Goal: Task Accomplishment & Management: Complete application form

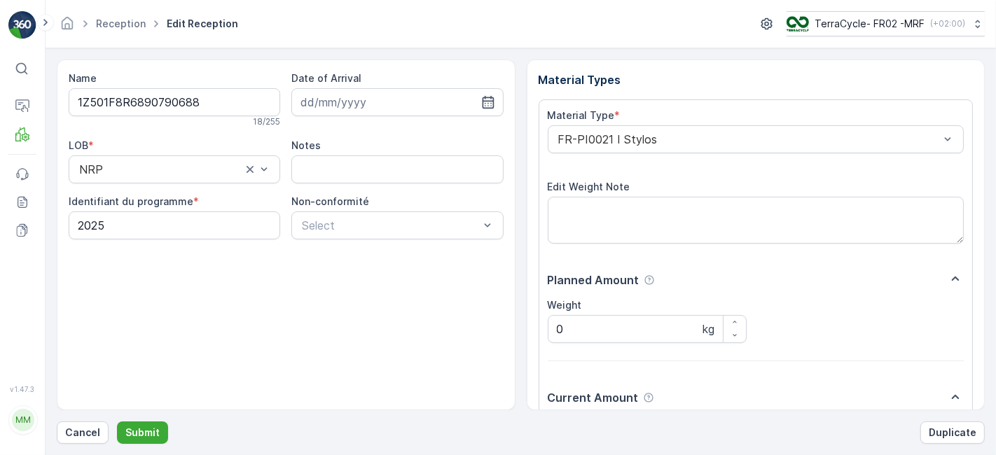
scroll to position [172, 0]
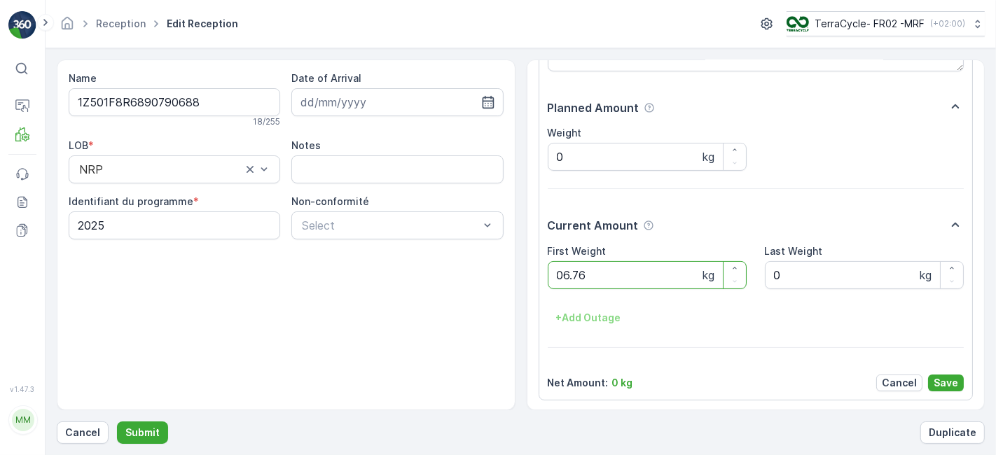
click at [117, 422] on button "Submit" at bounding box center [142, 433] width 51 height 22
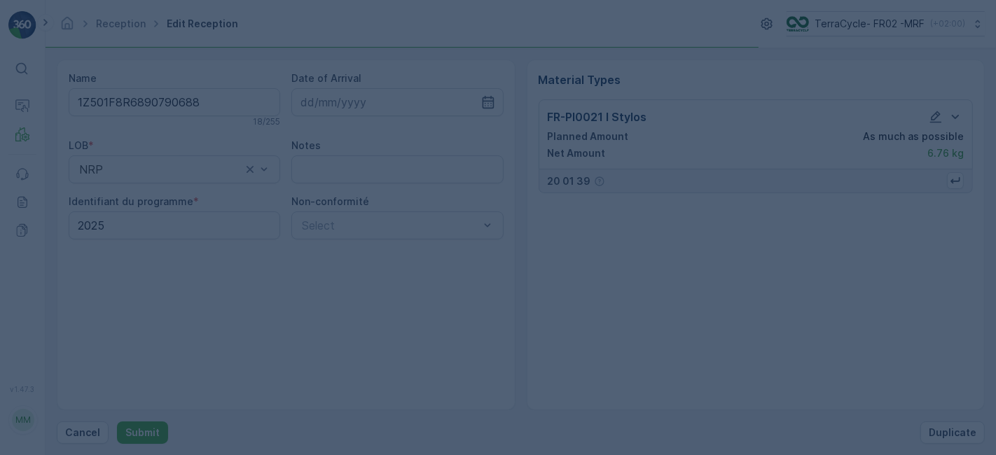
scroll to position [0, 0]
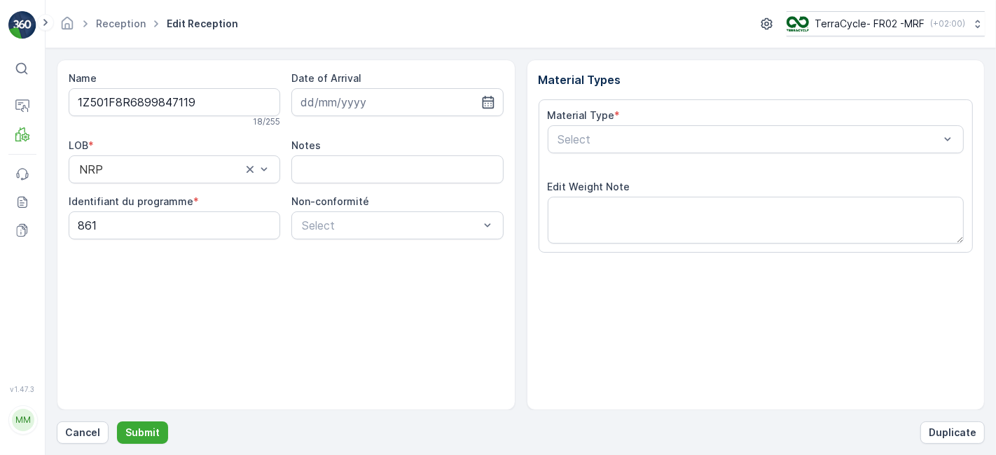
scroll to position [172, 0]
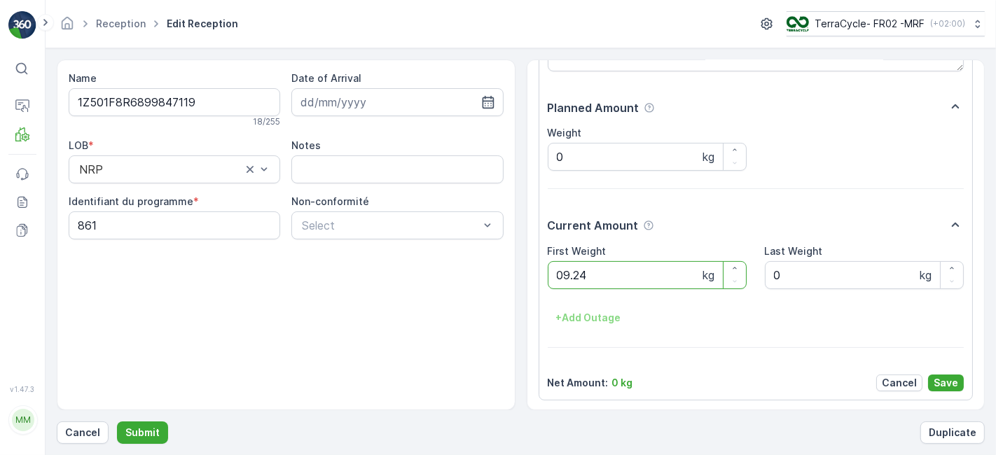
click at [117, 422] on button "Submit" at bounding box center [142, 433] width 51 height 22
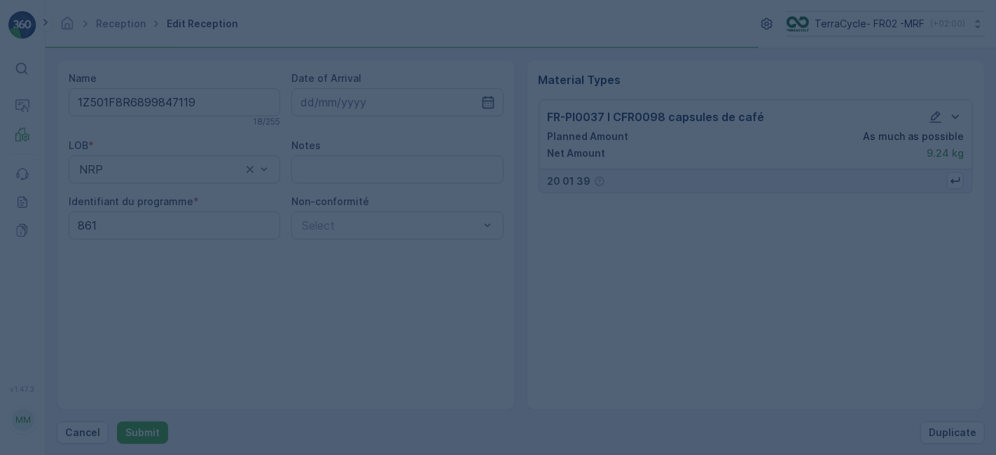
scroll to position [0, 0]
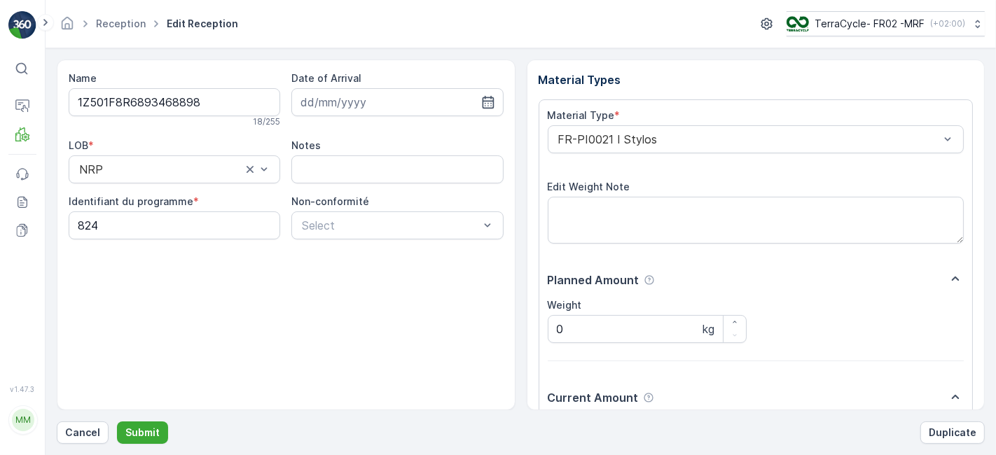
click at [117, 422] on button "Submit" at bounding box center [142, 433] width 51 height 22
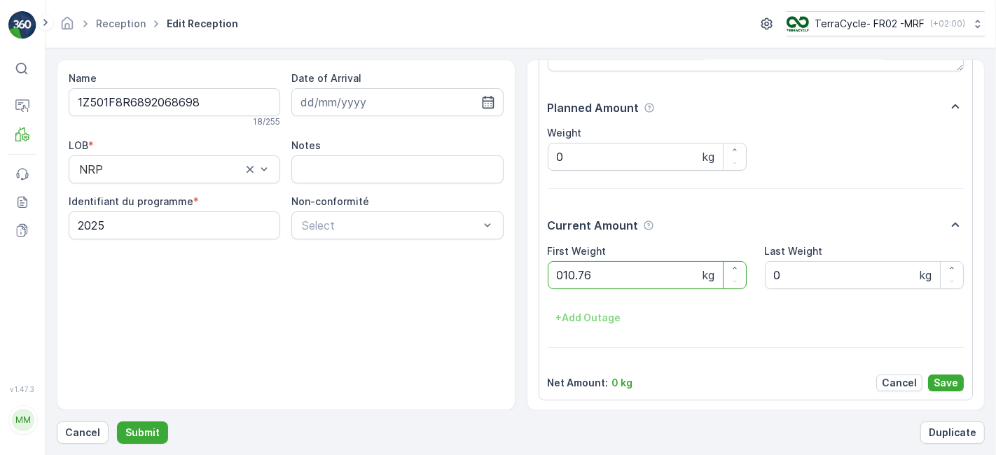
click at [117, 422] on button "Submit" at bounding box center [142, 433] width 51 height 22
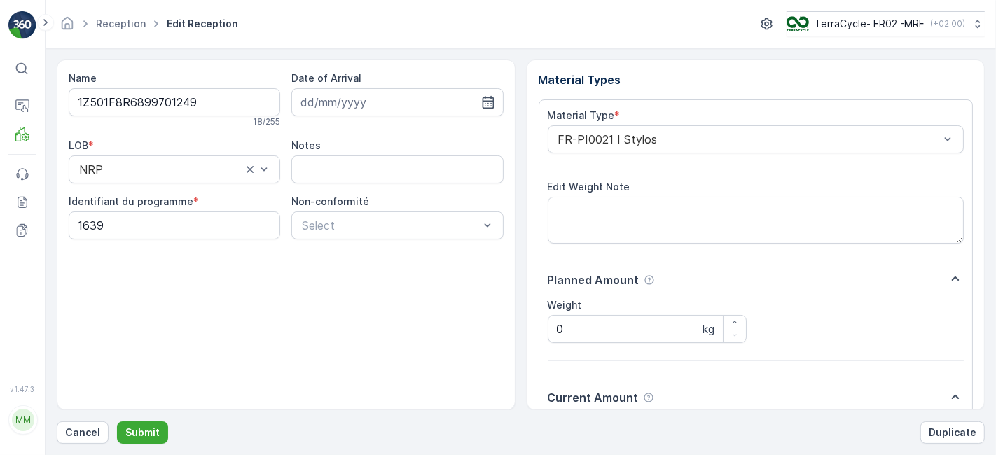
click at [117, 422] on button "Submit" at bounding box center [142, 433] width 51 height 22
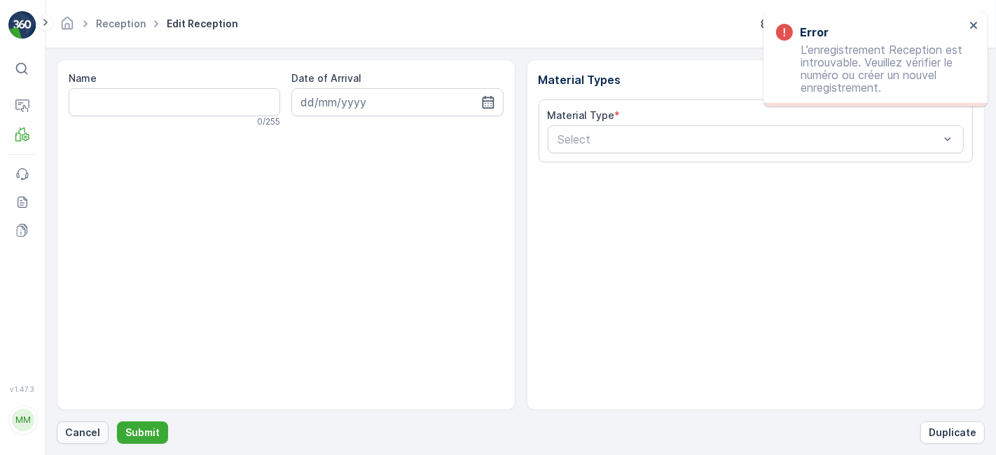
click at [76, 434] on p "Cancel" at bounding box center [82, 433] width 35 height 14
click at [76, 429] on p "Cancel" at bounding box center [82, 433] width 35 height 14
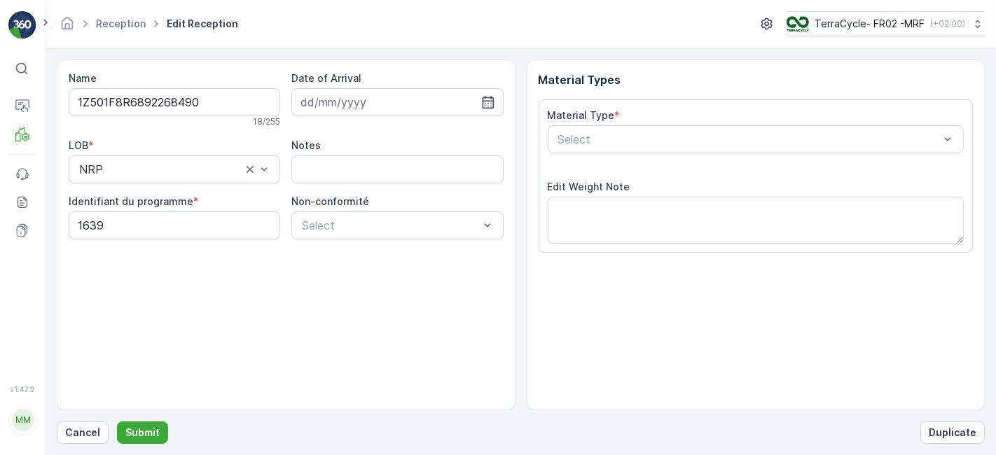
scroll to position [172, 0]
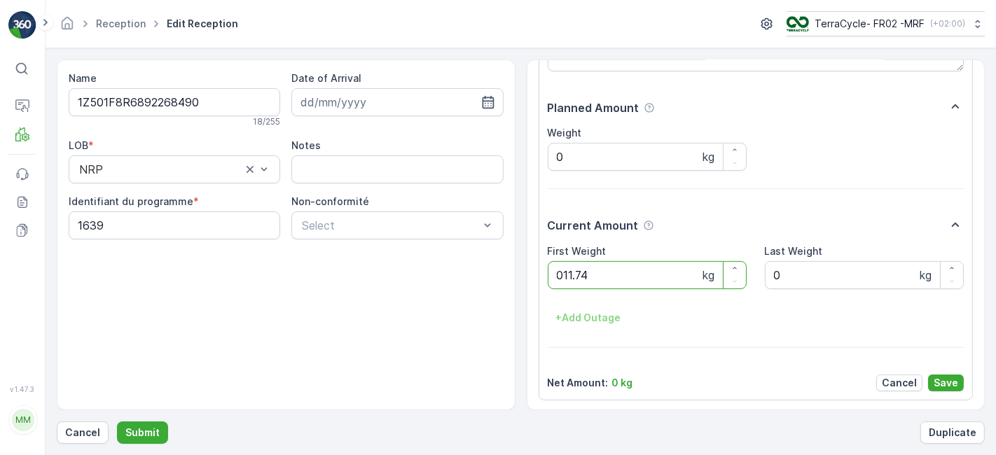
click at [117, 422] on button "Submit" at bounding box center [142, 433] width 51 height 22
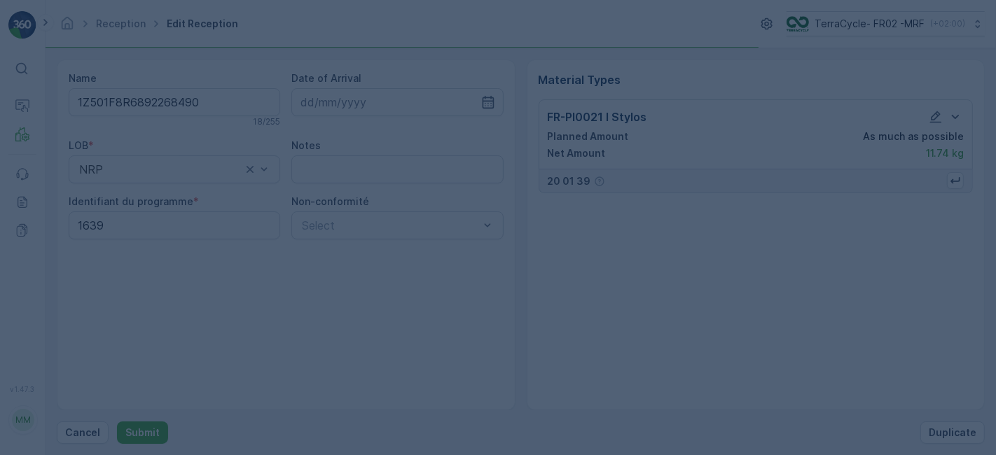
scroll to position [0, 0]
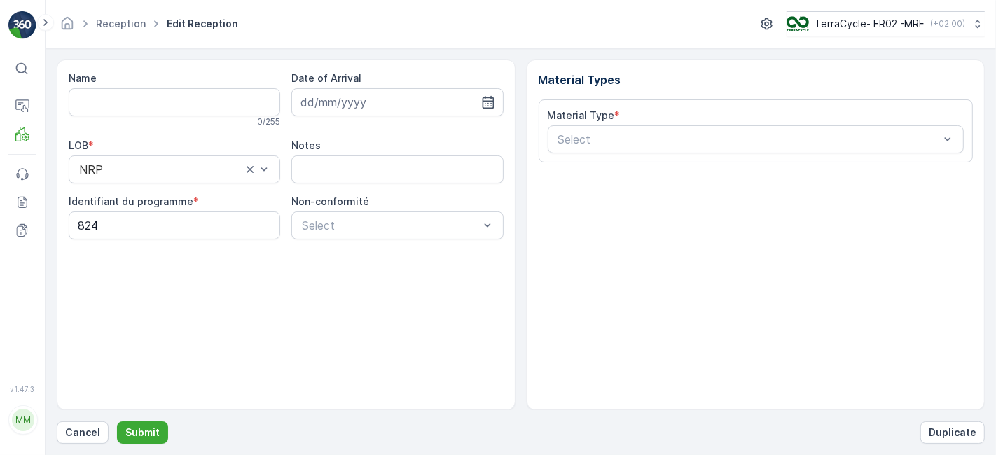
type input "1Z501F8R6895003448"
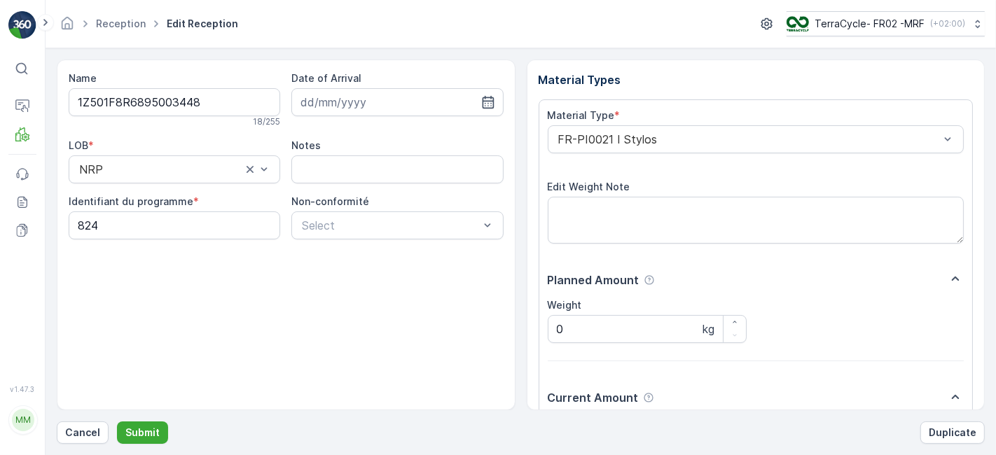
click at [117, 422] on button "Submit" at bounding box center [142, 433] width 51 height 22
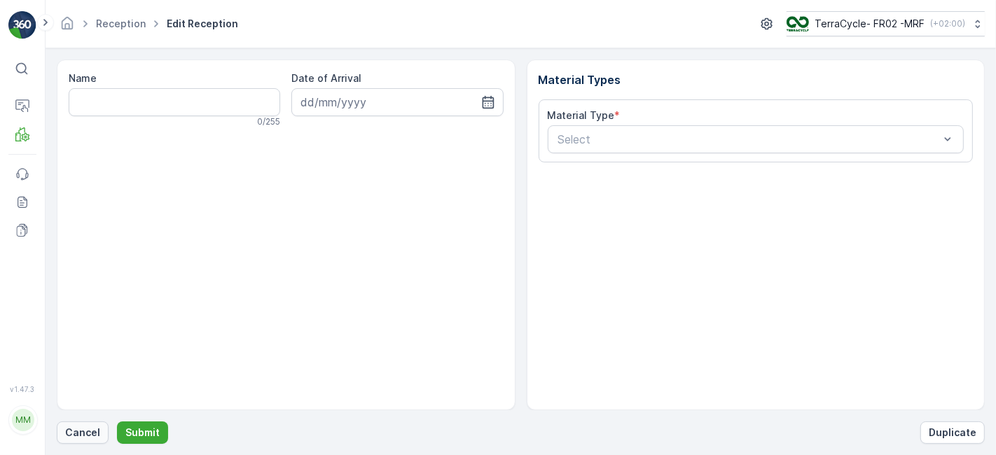
click at [80, 435] on p "Cancel" at bounding box center [82, 433] width 35 height 14
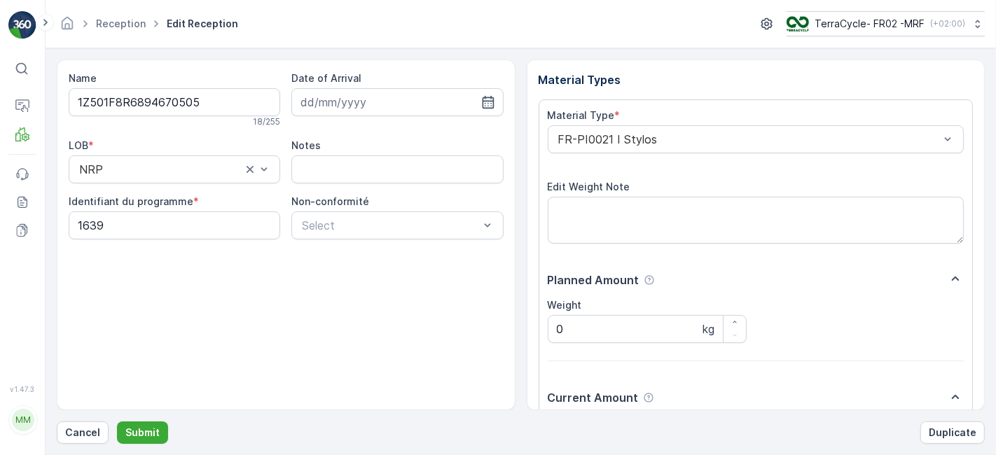
click at [117, 422] on button "Submit" at bounding box center [142, 433] width 51 height 22
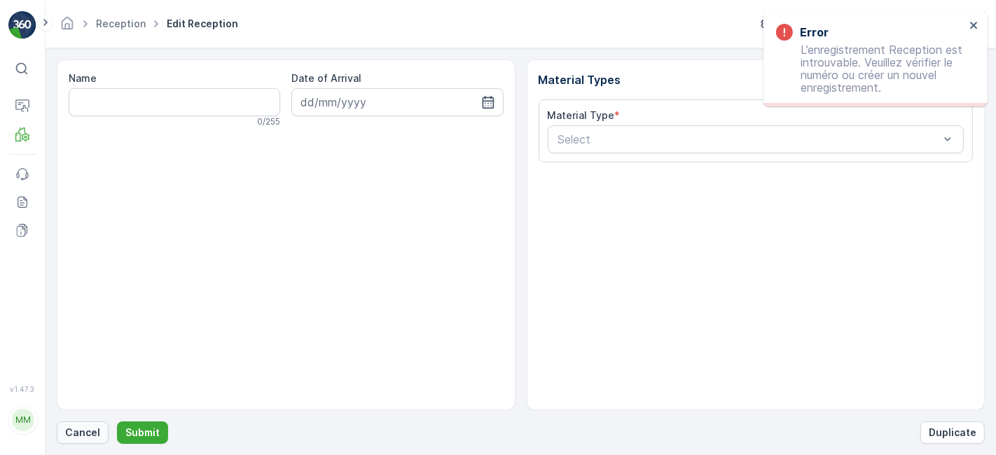
click at [82, 437] on p "Cancel" at bounding box center [82, 433] width 35 height 14
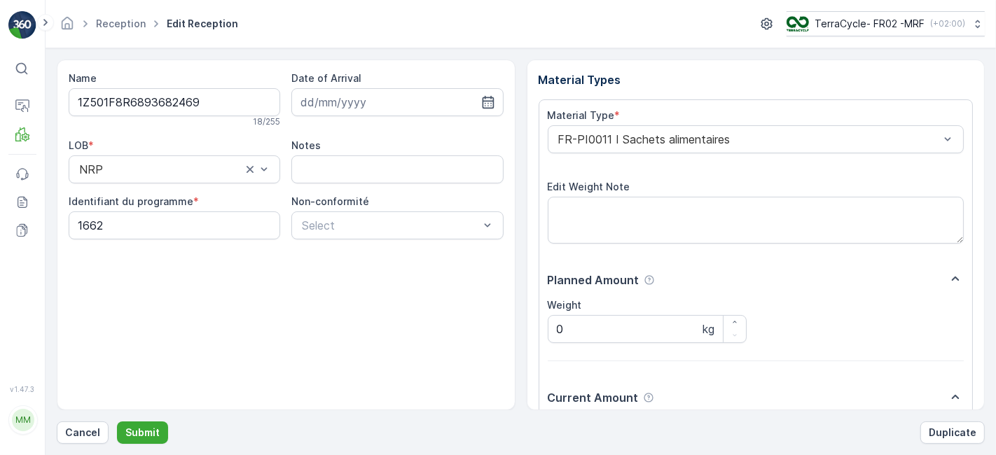
click at [117, 422] on button "Submit" at bounding box center [142, 433] width 51 height 22
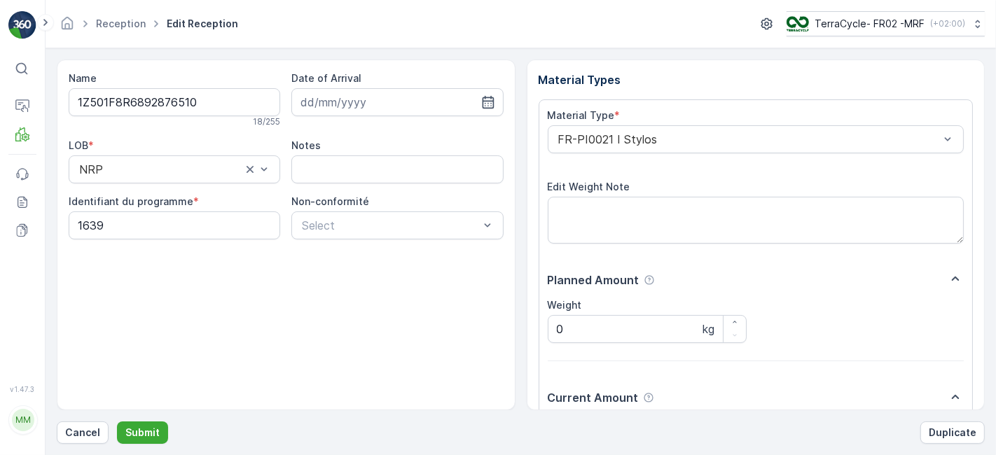
click at [117, 422] on button "Submit" at bounding box center [142, 433] width 51 height 22
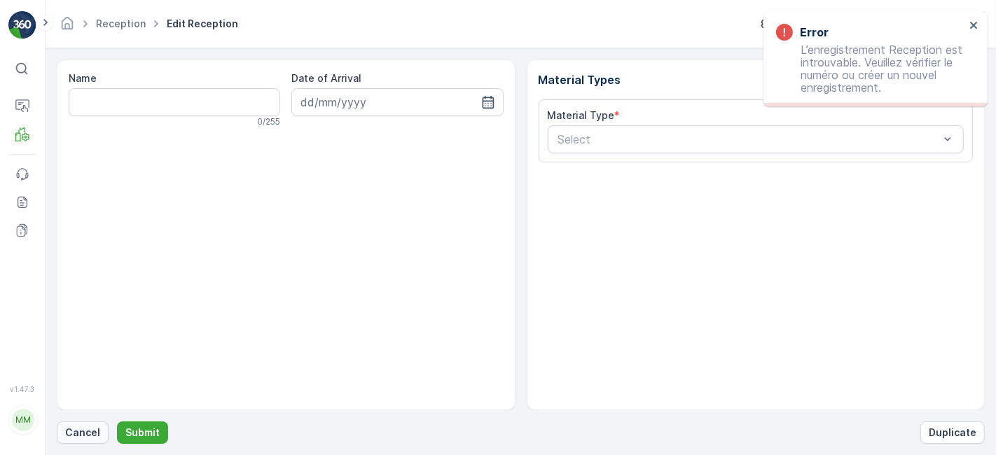
click at [76, 433] on p "Cancel" at bounding box center [82, 433] width 35 height 14
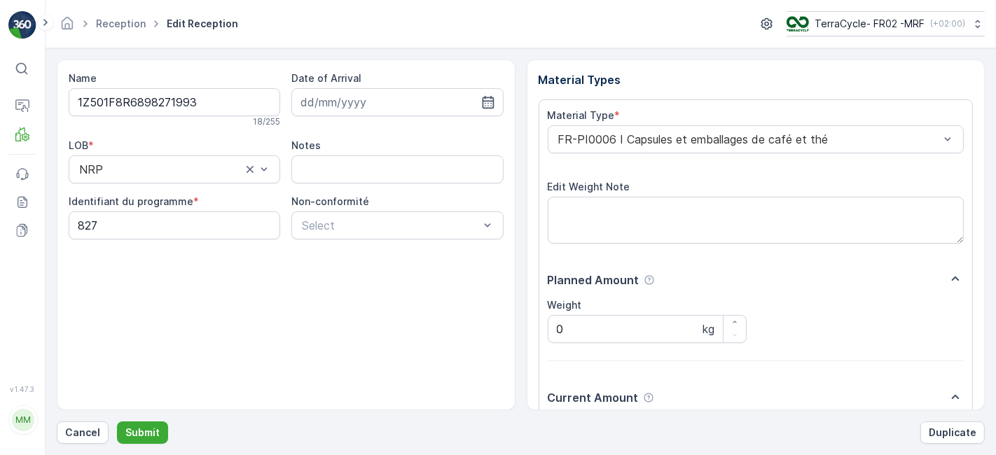
click at [117, 422] on button "Submit" at bounding box center [142, 433] width 51 height 22
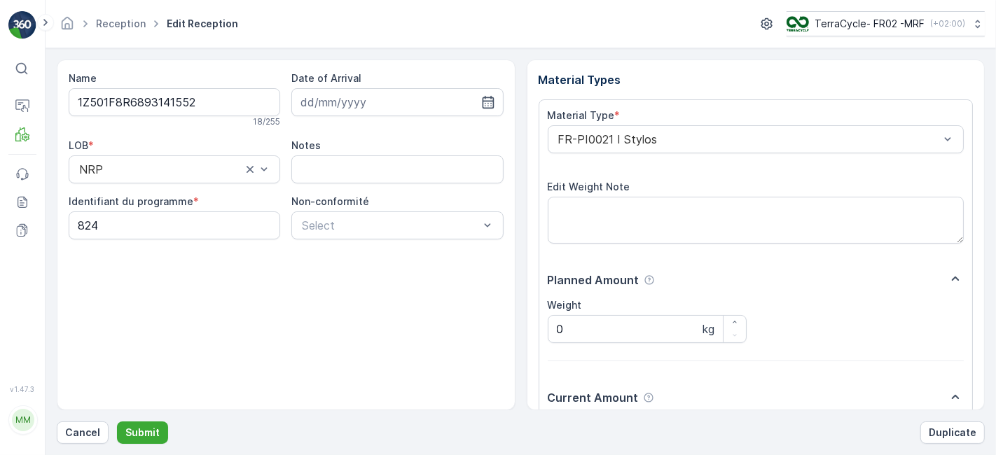
scroll to position [172, 0]
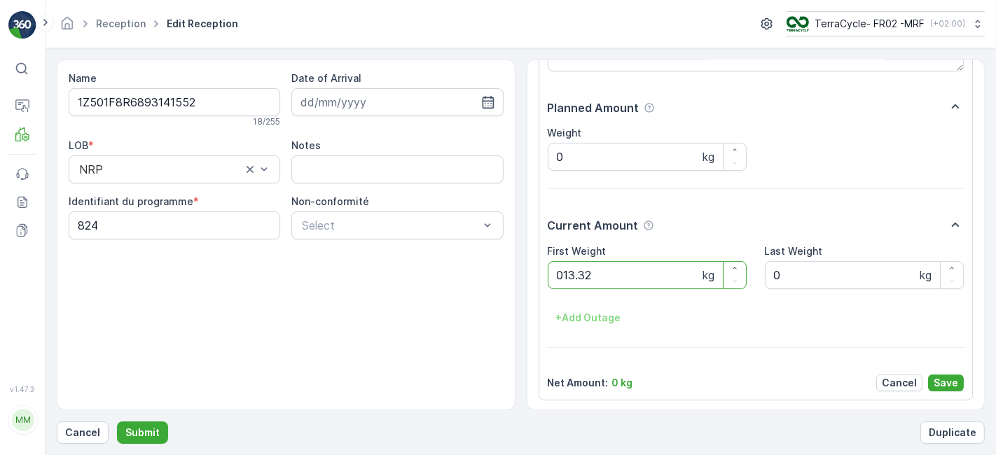
click at [117, 422] on button "Submit" at bounding box center [142, 433] width 51 height 22
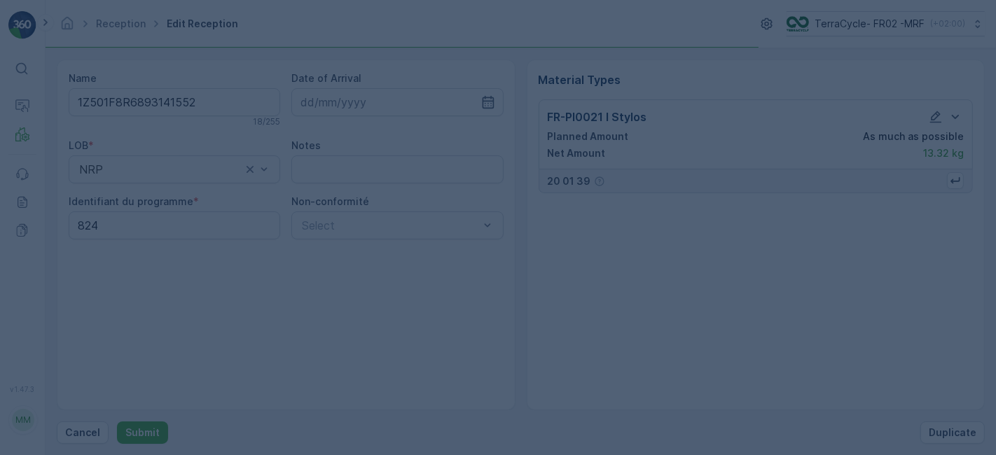
scroll to position [0, 0]
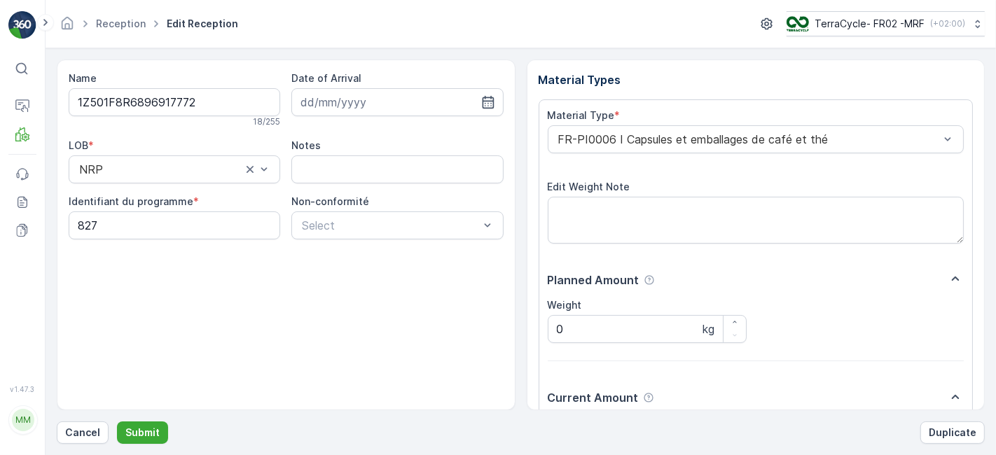
click at [117, 422] on button "Submit" at bounding box center [142, 433] width 51 height 22
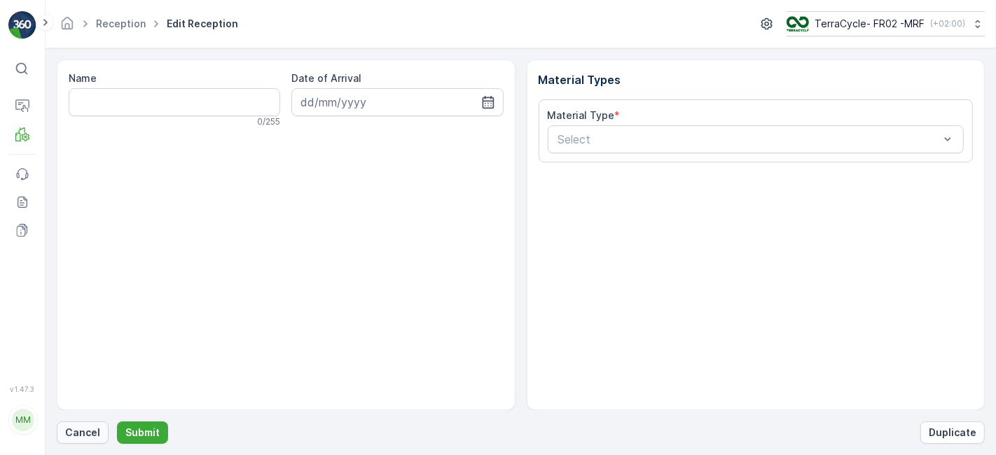
click at [92, 435] on p "Cancel" at bounding box center [82, 433] width 35 height 14
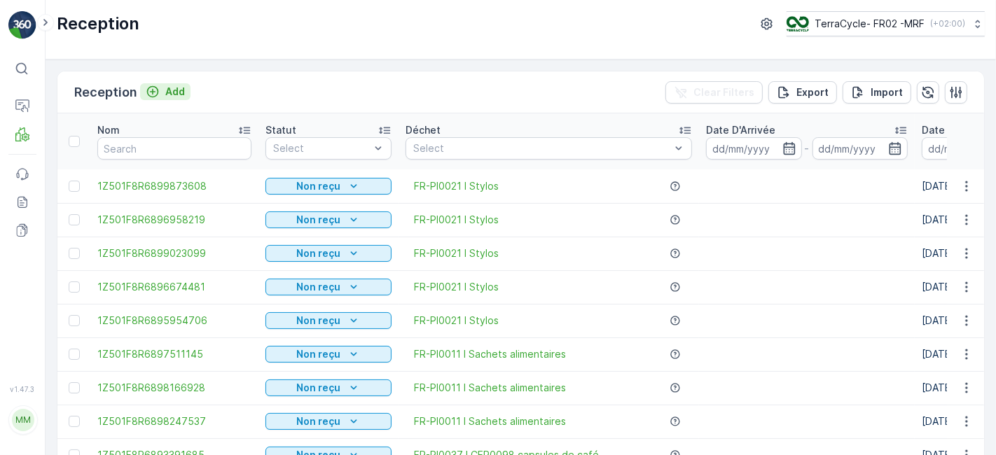
click at [151, 85] on icon "Add" at bounding box center [153, 92] width 14 height 14
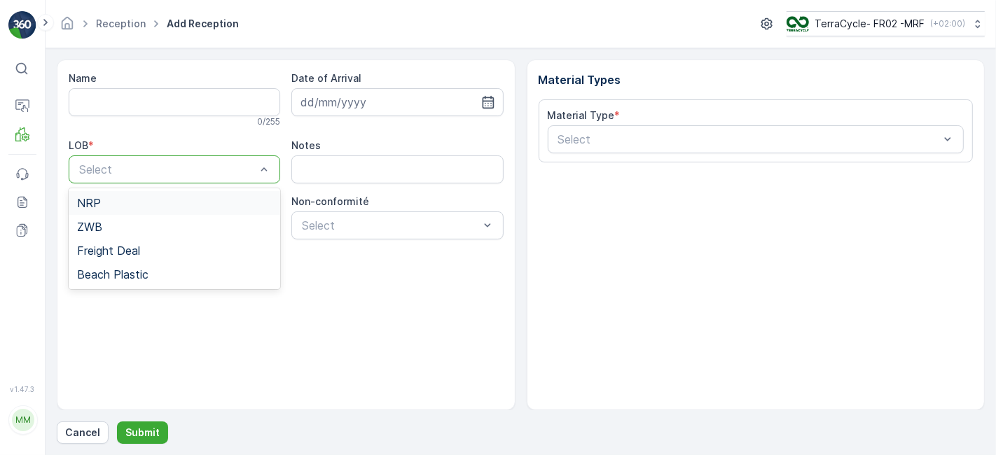
click at [144, 203] on div "NRP" at bounding box center [174, 203] width 195 height 13
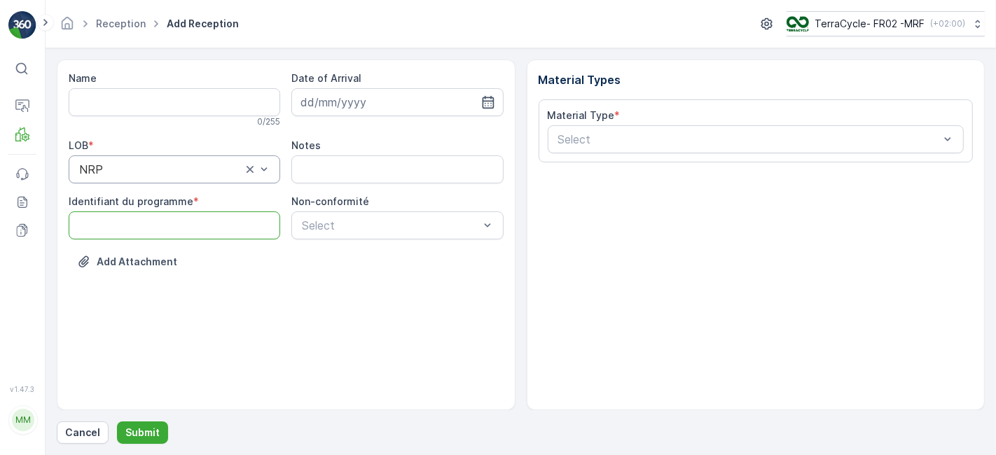
click at [147, 223] on programme "Identifiant du programme" at bounding box center [175, 226] width 212 height 28
type programme "0000"
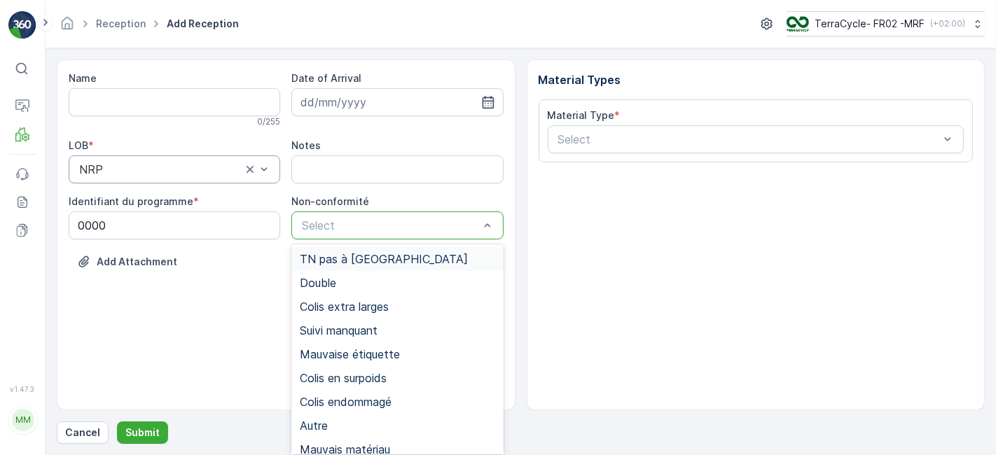
click at [356, 254] on span "TN pas à Evreka" at bounding box center [384, 259] width 168 height 13
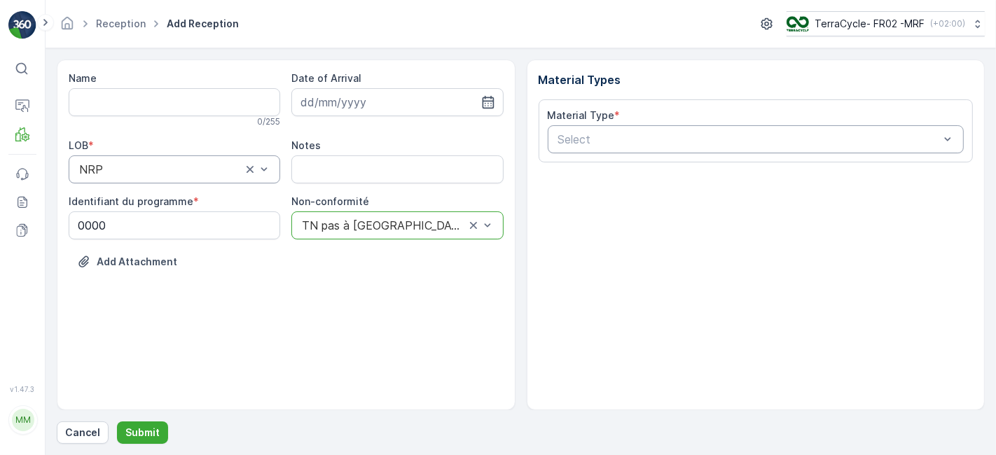
click at [602, 137] on div at bounding box center [749, 139] width 385 height 13
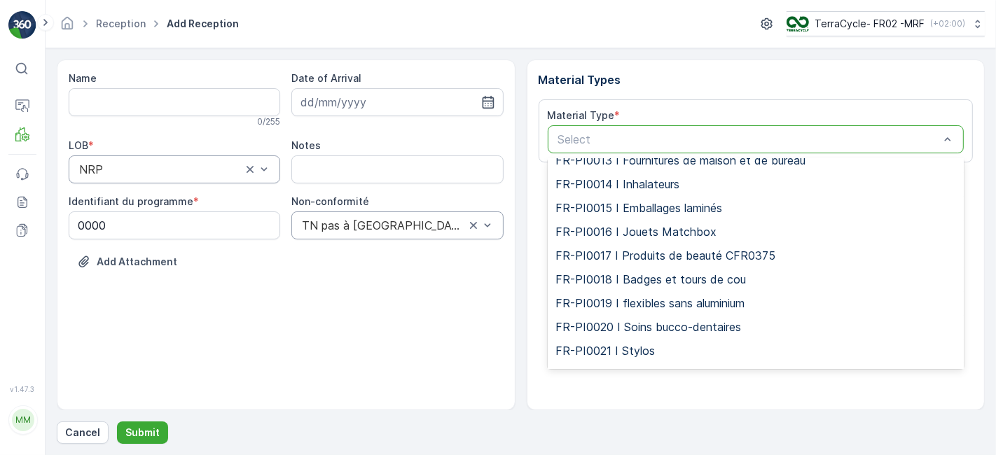
scroll to position [2609, 0]
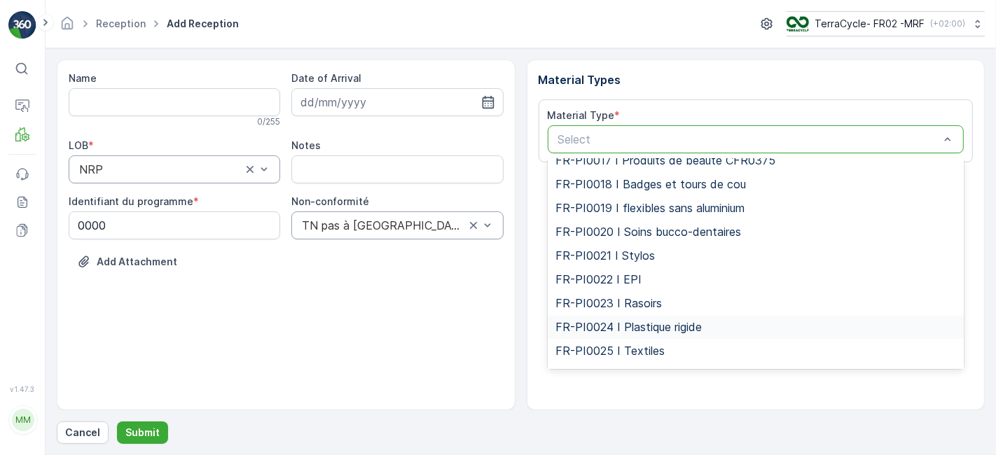
click at [700, 321] on span "FR-PI0024 I Plastique rigide" at bounding box center [629, 327] width 146 height 13
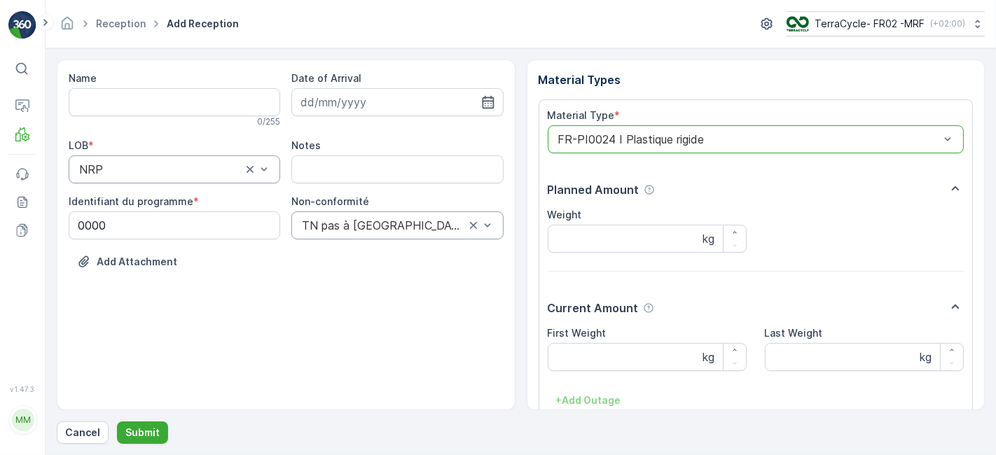
scroll to position [83, 0]
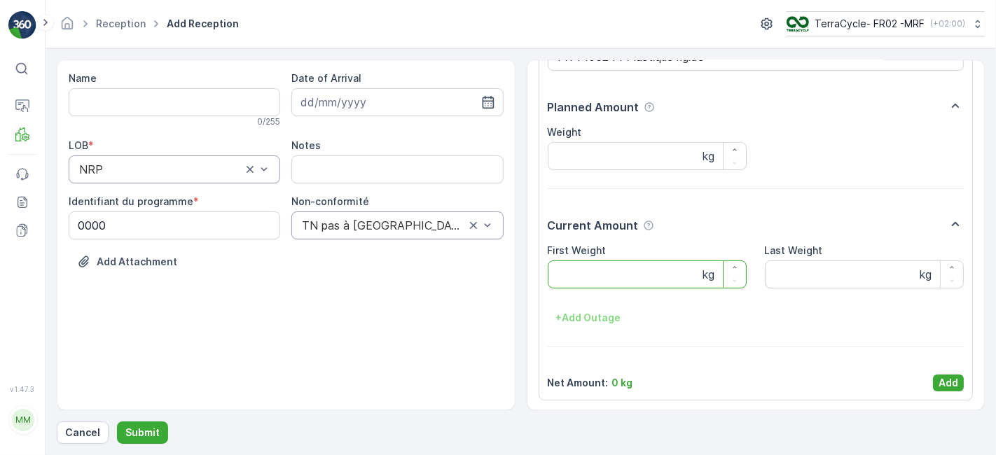
click at [650, 275] on Weight "First Weight" at bounding box center [647, 275] width 199 height 28
type Weight "5"
type Weight "6.64"
click at [950, 381] on p "Add" at bounding box center [949, 383] width 20 height 14
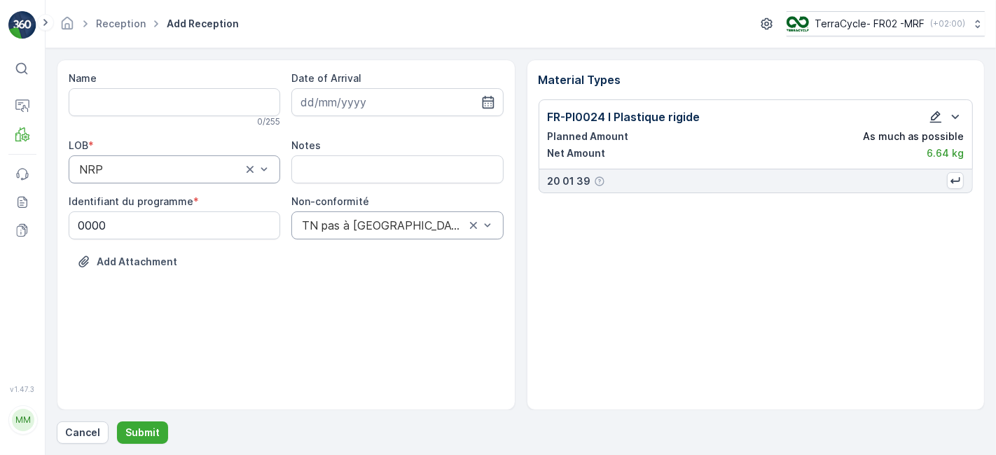
click at [932, 115] on icon "button" at bounding box center [936, 117] width 14 height 14
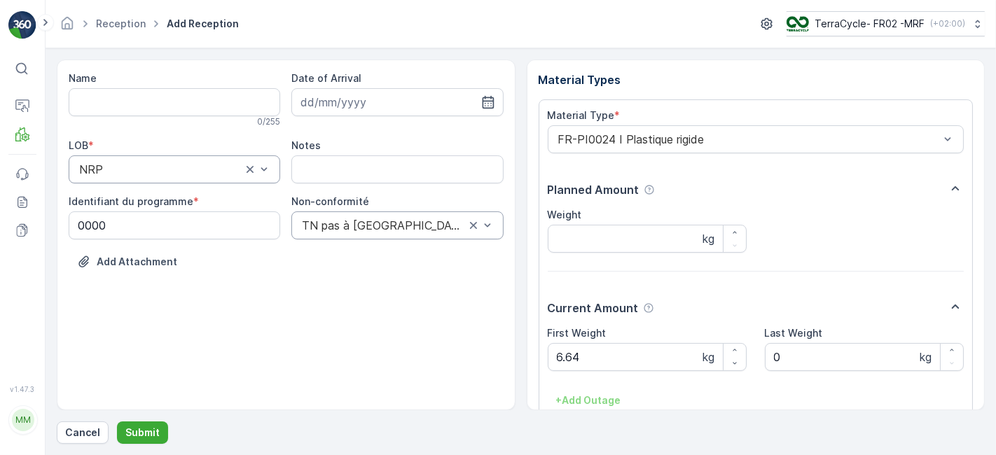
scroll to position [83, 0]
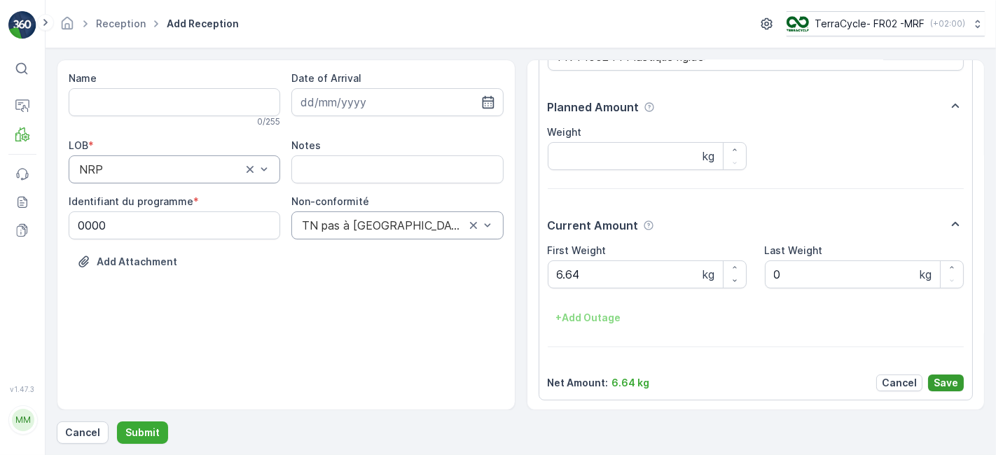
click at [937, 385] on p "Save" at bounding box center [946, 383] width 25 height 14
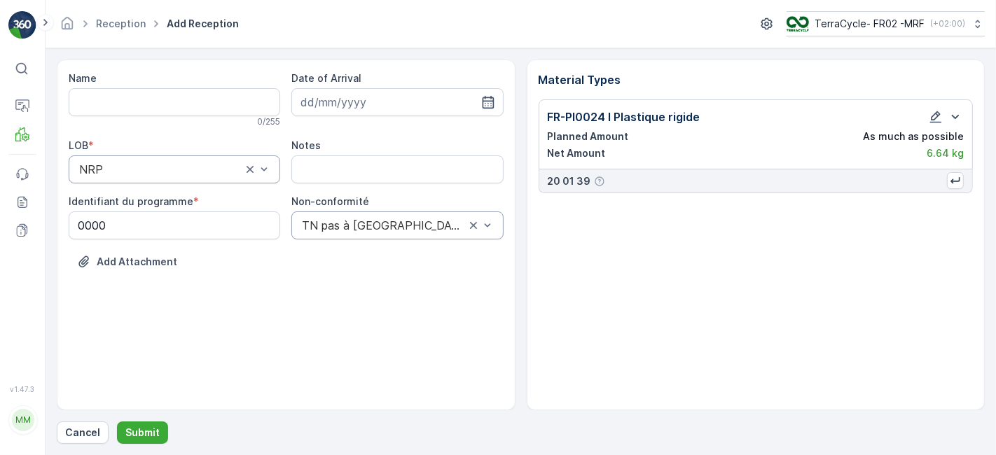
scroll to position [0, 0]
click at [143, 430] on p "Submit" at bounding box center [142, 433] width 34 height 14
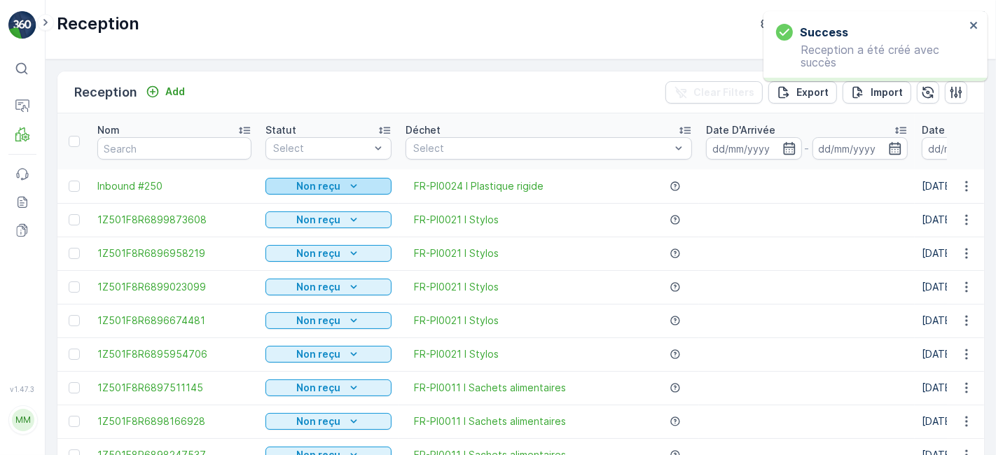
click at [308, 179] on p "Non reçu" at bounding box center [319, 186] width 44 height 14
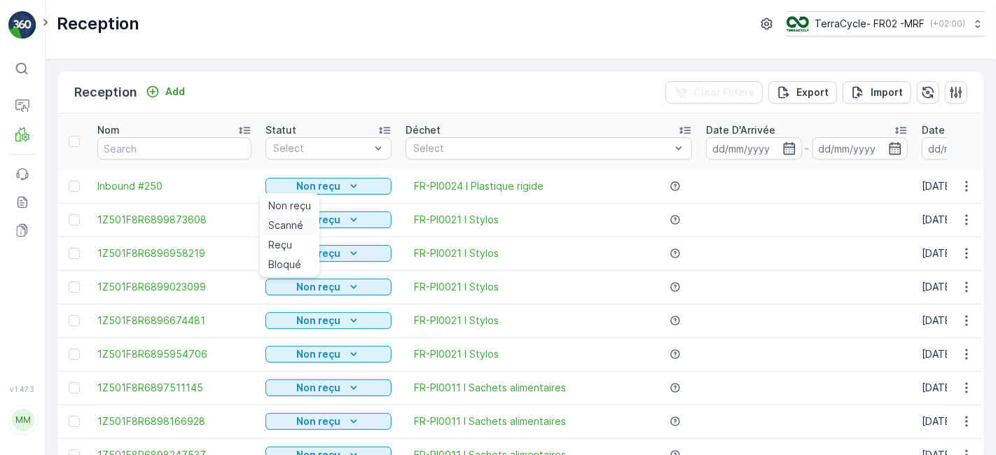
click at [289, 223] on span "Scanné" at bounding box center [285, 226] width 35 height 14
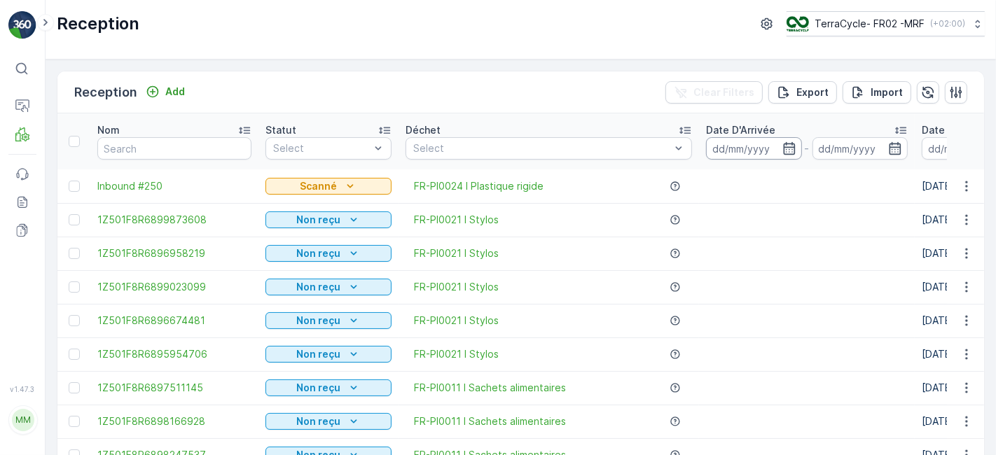
click at [714, 151] on input at bounding box center [754, 148] width 96 height 22
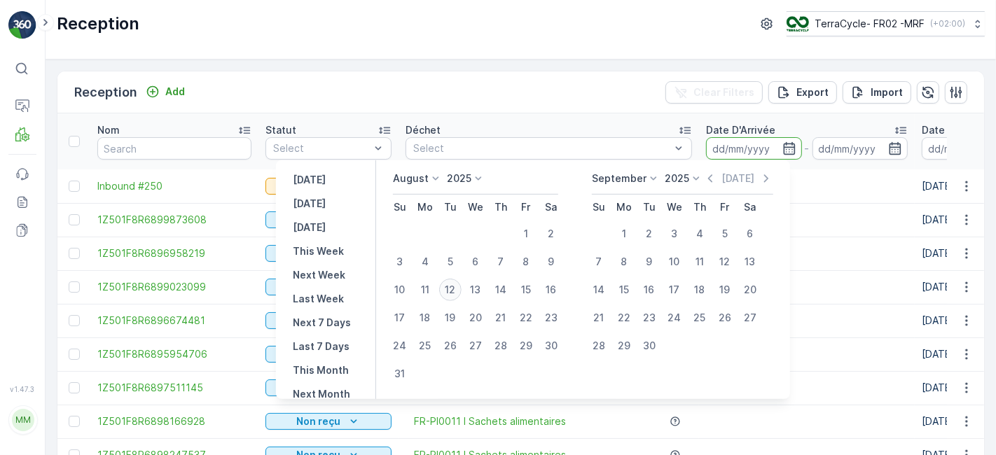
click at [460, 287] on div "12" at bounding box center [450, 290] width 22 height 22
type input "[DATE]"
click at [460, 287] on div "12" at bounding box center [450, 290] width 22 height 22
type input "[DATE]"
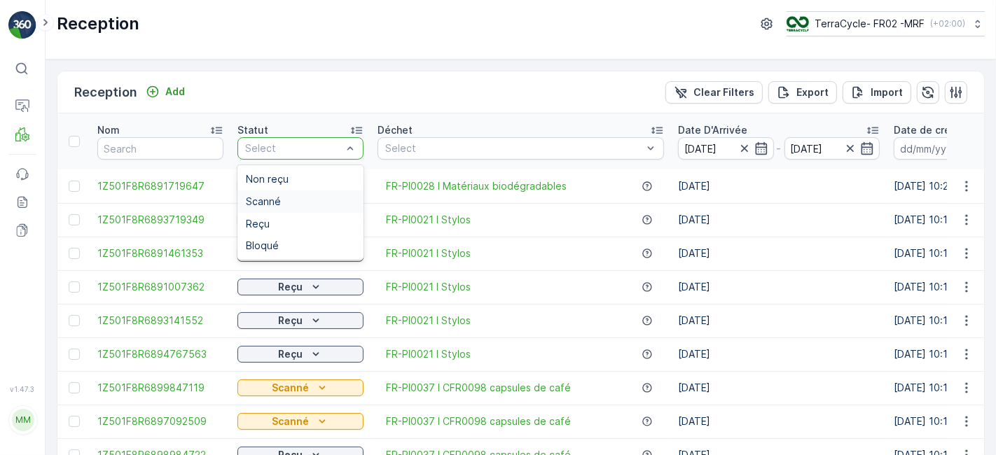
click at [302, 204] on div "Scanné" at bounding box center [300, 201] width 109 height 11
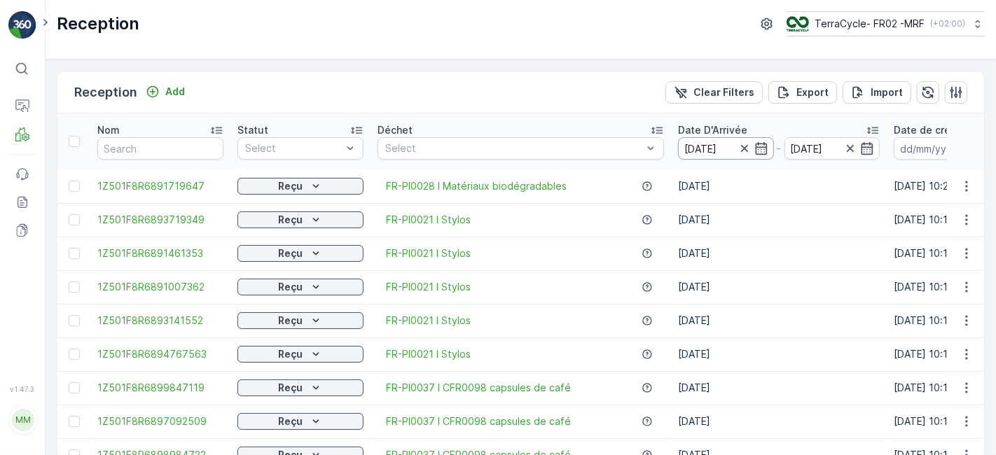
click at [709, 146] on input "[DATE]" at bounding box center [726, 148] width 96 height 22
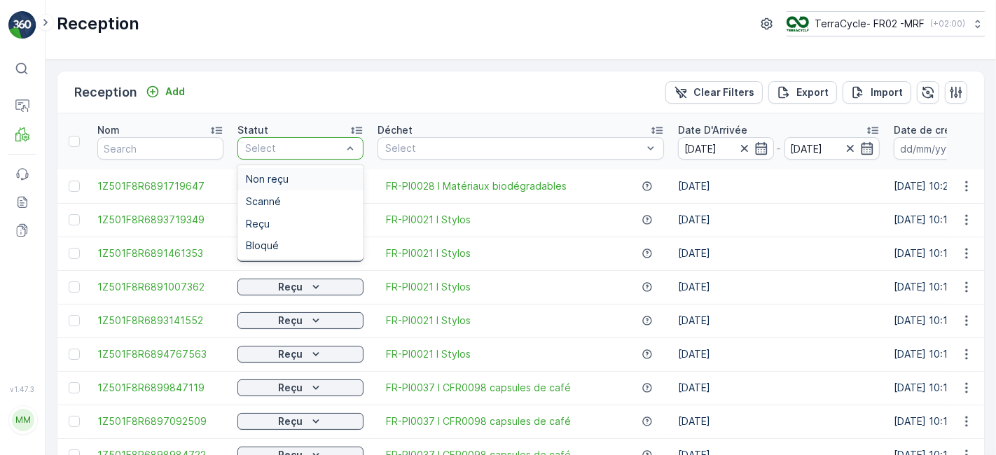
click at [315, 149] on div at bounding box center [293, 148] width 99 height 11
click at [287, 207] on div "Scanné" at bounding box center [300, 202] width 126 height 22
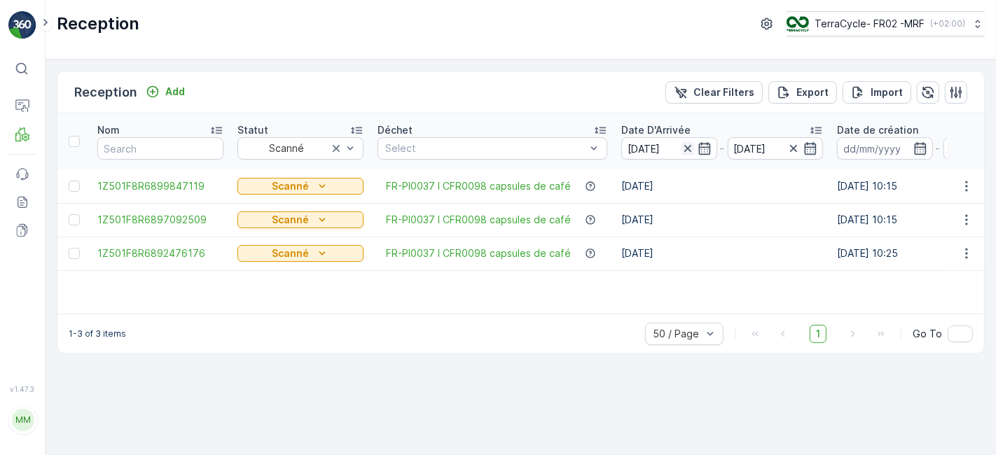
click at [686, 146] on icon "button" at bounding box center [687, 148] width 7 height 7
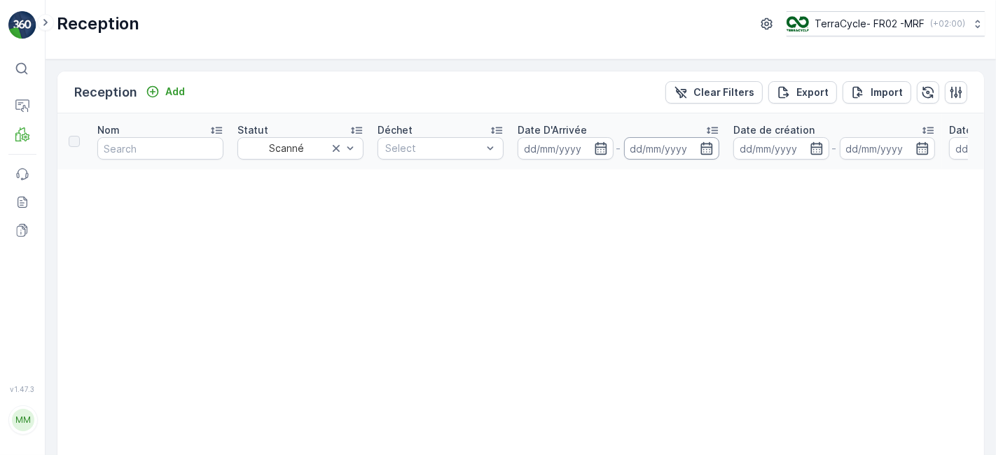
click at [663, 146] on input at bounding box center [672, 148] width 96 height 22
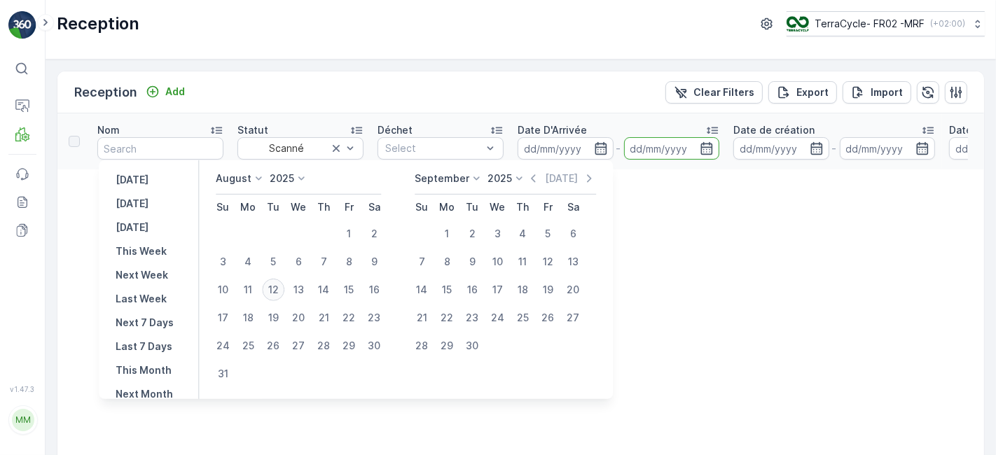
click at [281, 287] on div "12" at bounding box center [273, 290] width 22 height 22
type input "[DATE]"
click at [284, 285] on div "12" at bounding box center [273, 290] width 22 height 22
type input "[DATE]"
click at [284, 285] on div "12" at bounding box center [273, 290] width 22 height 22
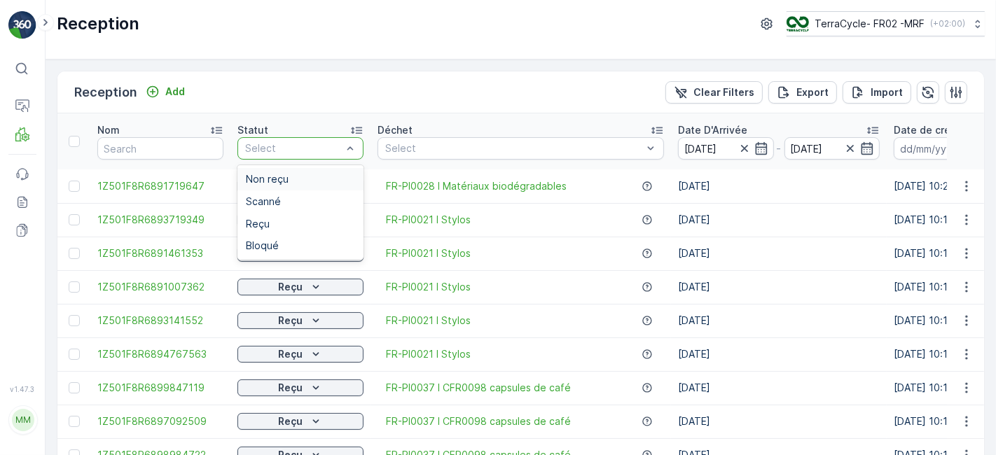
click at [306, 151] on div at bounding box center [293, 148] width 99 height 11
click at [295, 205] on div "Scanné" at bounding box center [300, 201] width 109 height 11
click at [304, 203] on div "Scanné" at bounding box center [300, 201] width 109 height 11
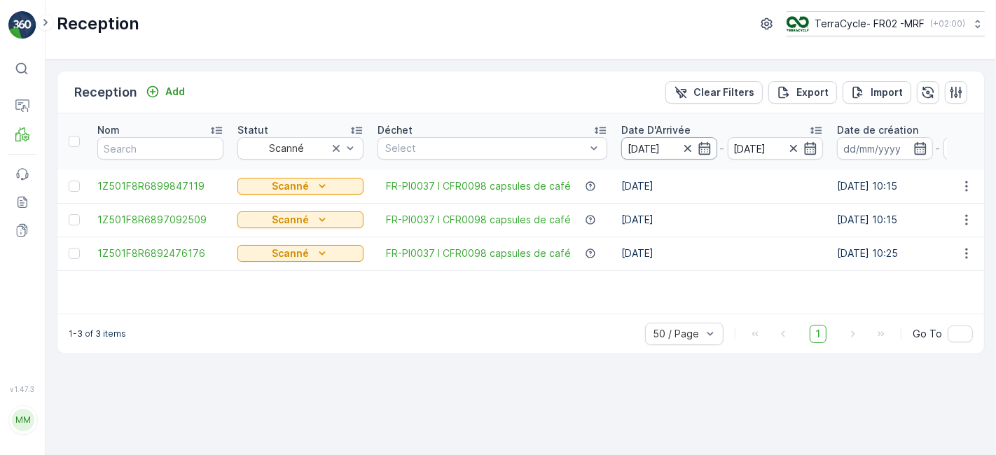
click at [646, 152] on input "[DATE]" at bounding box center [669, 148] width 96 height 22
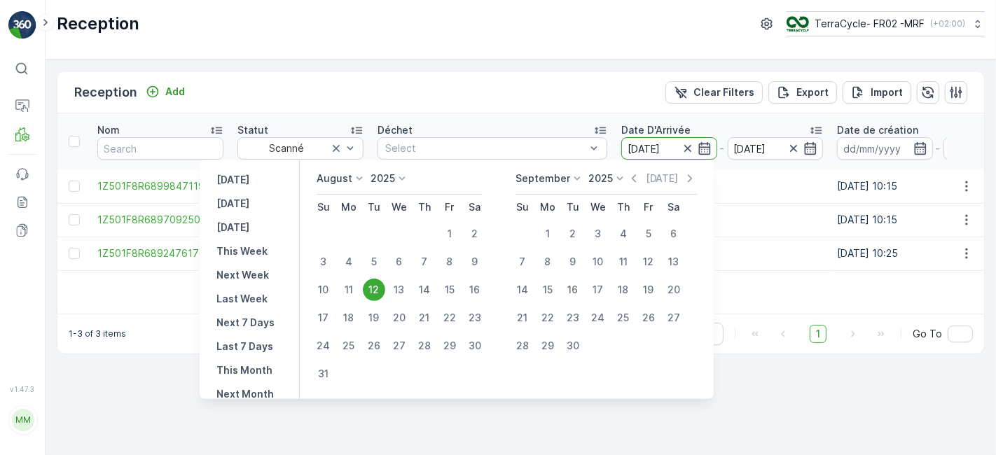
click at [646, 152] on input "[DATE]" at bounding box center [669, 148] width 96 height 22
